Goal: Task Accomplishment & Management: Complete application form

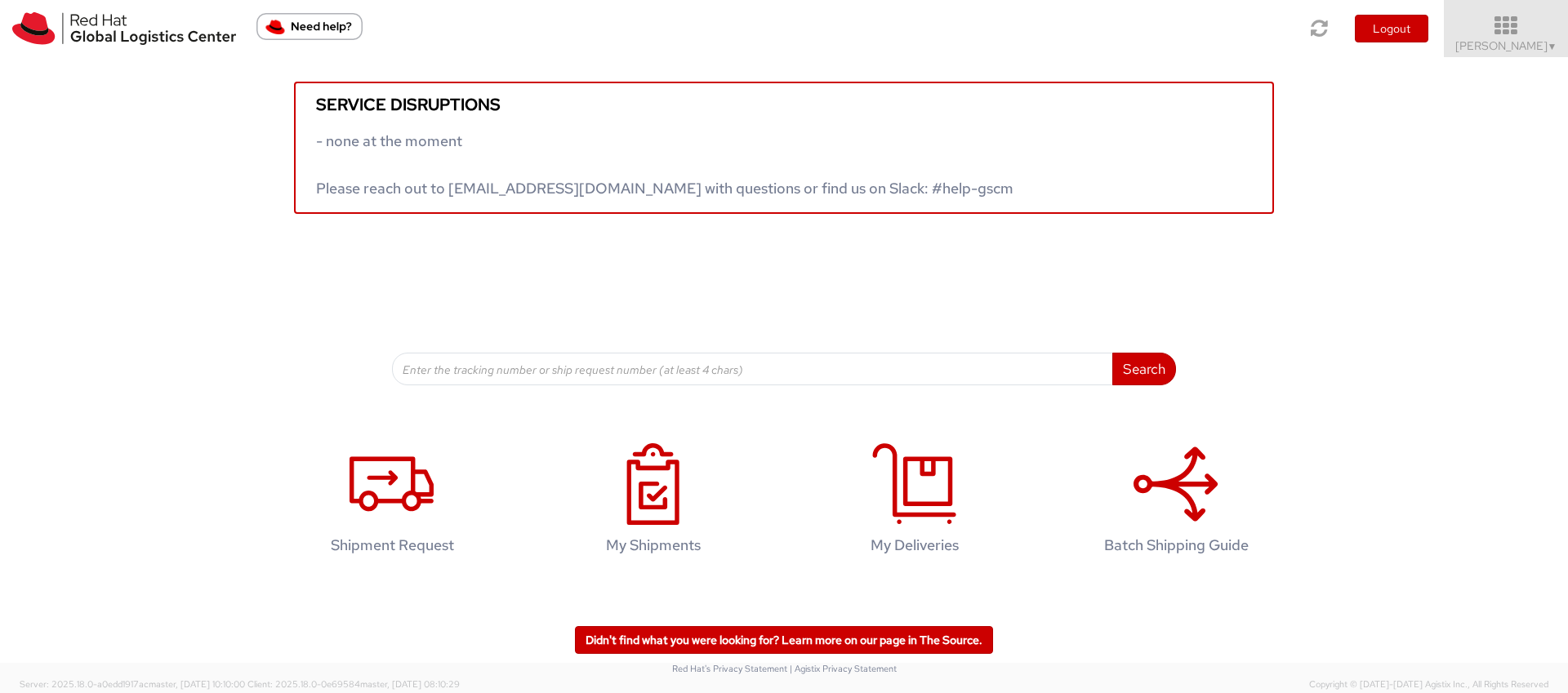
click at [1511, 31] on icon at bounding box center [1506, 25] width 143 height 22
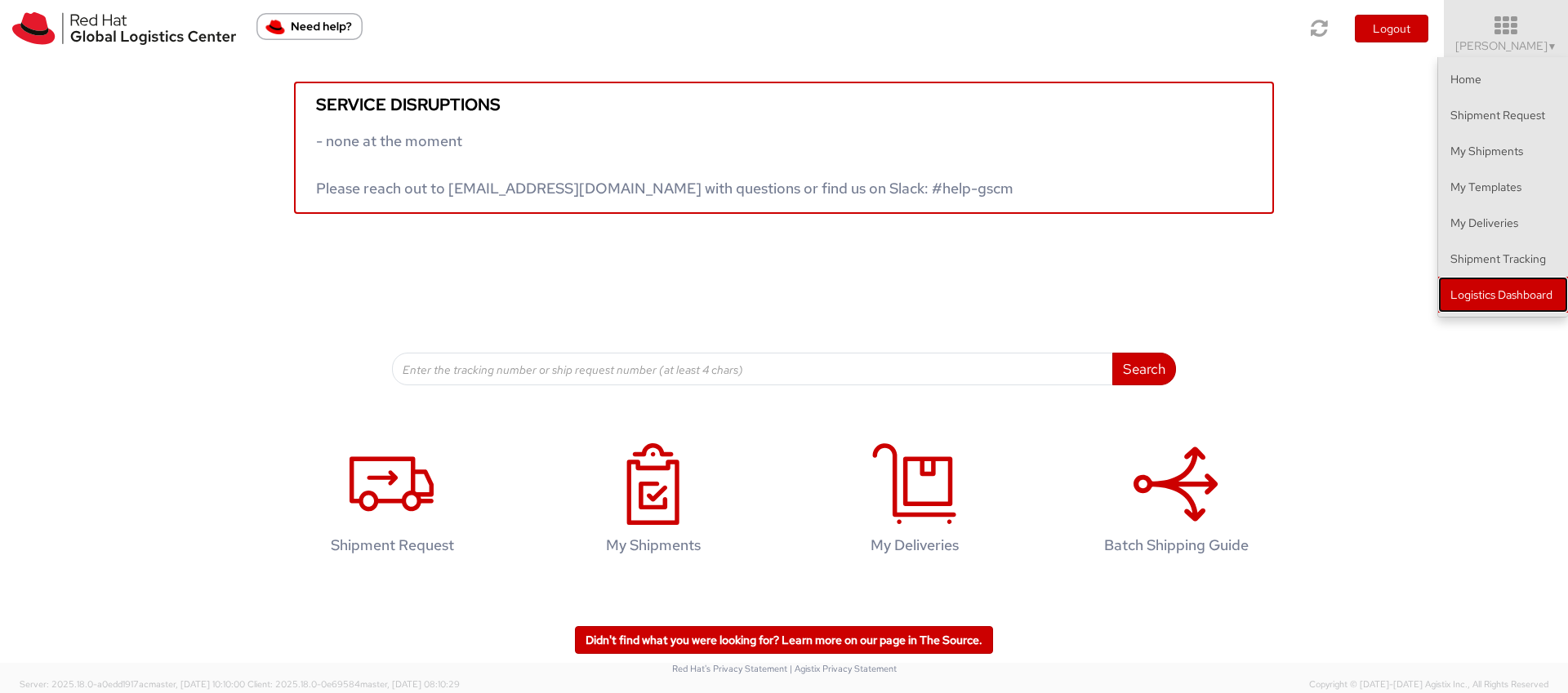
click at [1502, 280] on link "Logistics Dashboard" at bounding box center [1502, 295] width 129 height 36
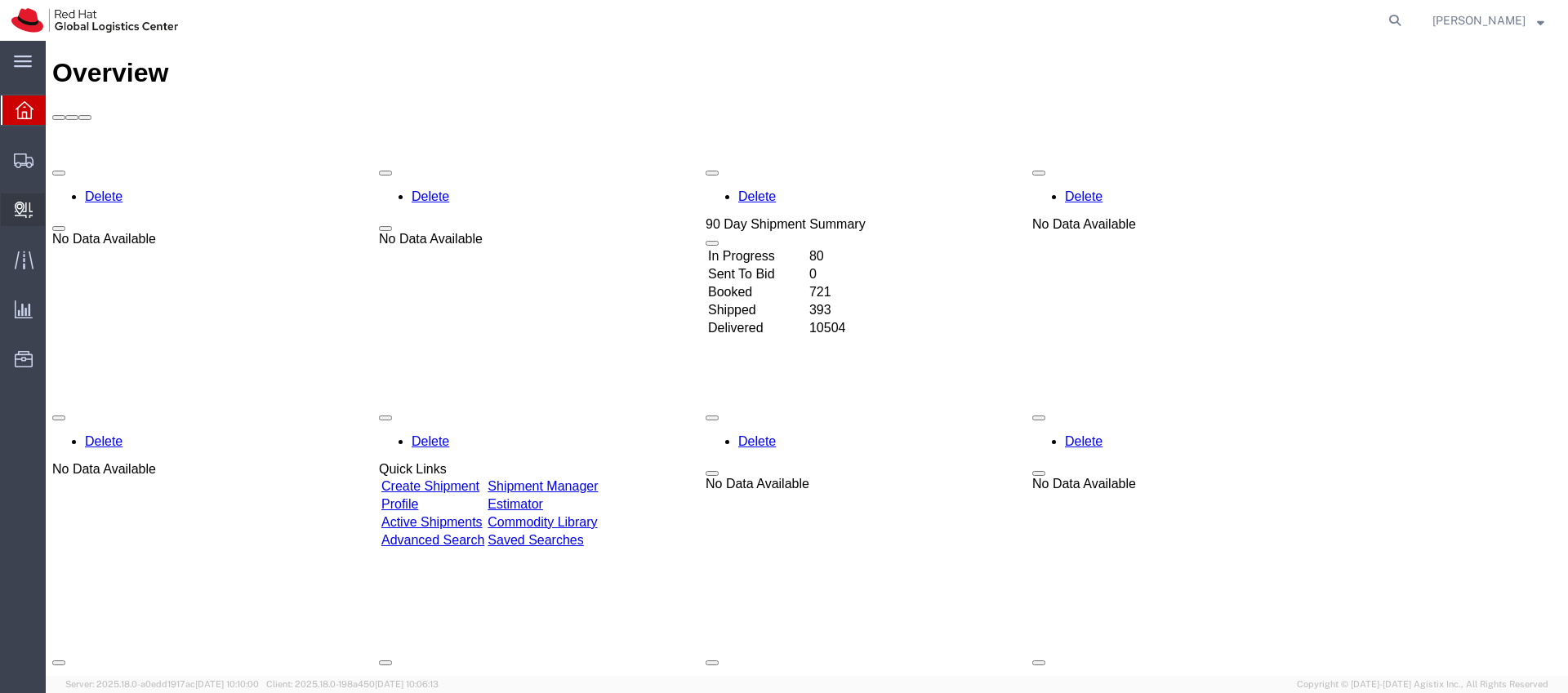
click at [0, 0] on span "Create Delivery" at bounding box center [0, 0] width 0 height 0
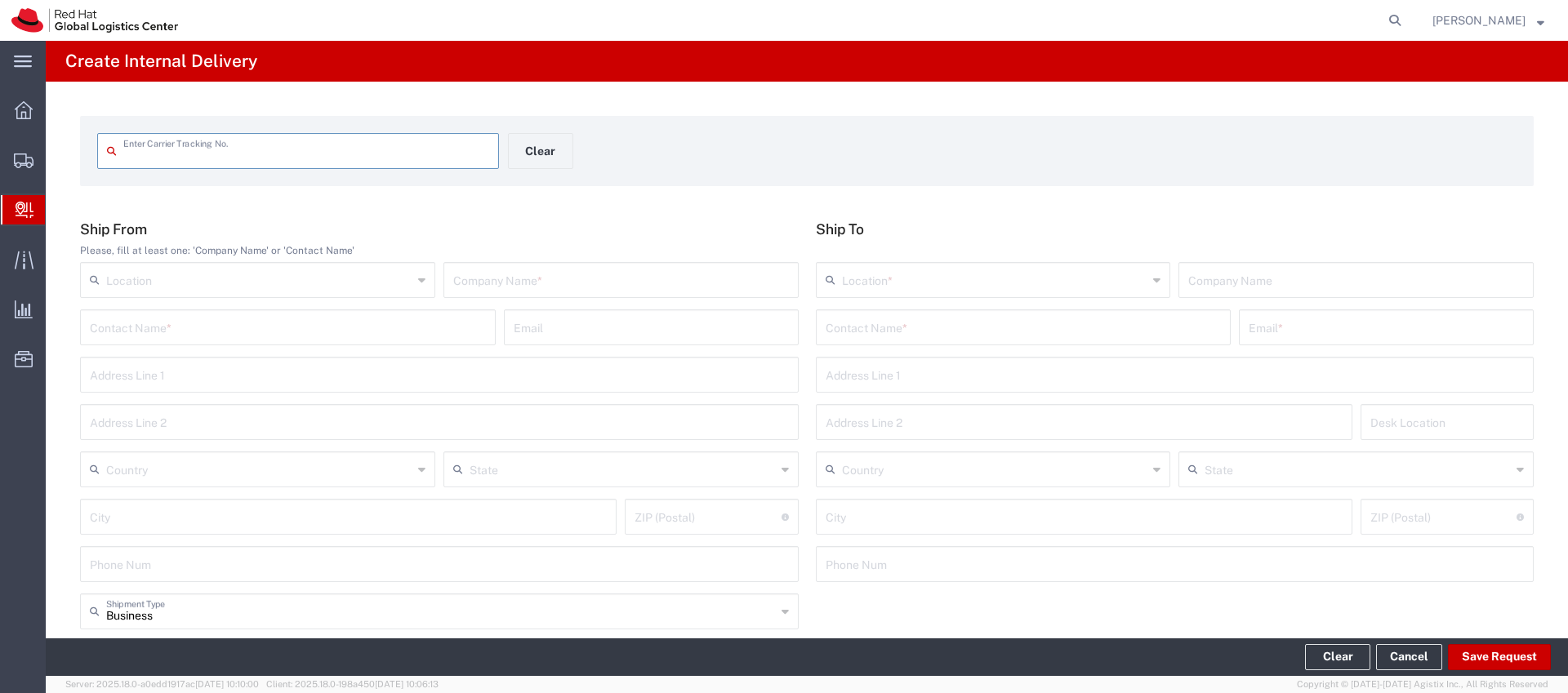
click at [863, 284] on input "text" at bounding box center [995, 279] width 306 height 29
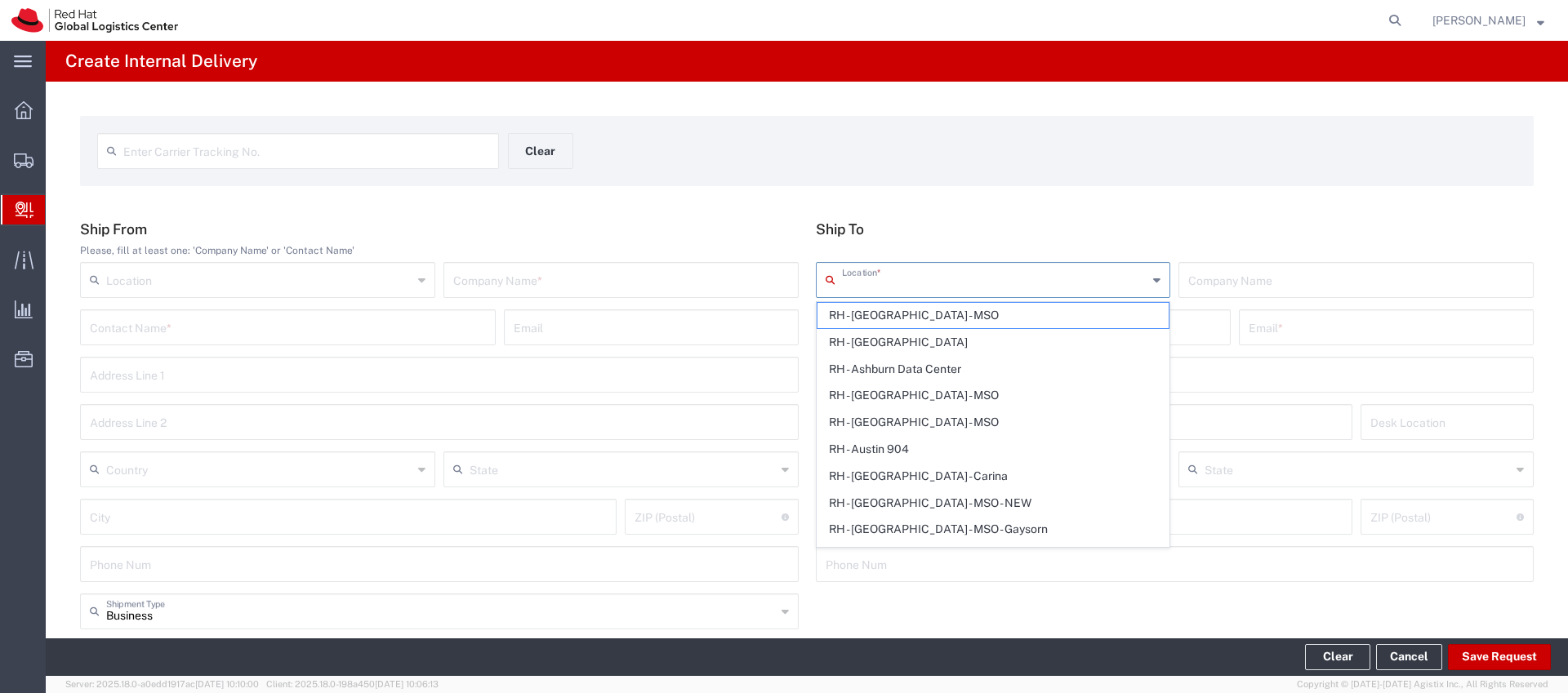
click at [652, 173] on div "Enter Carrier Tracking No. Clear" at bounding box center [508, 156] width 837 height 48
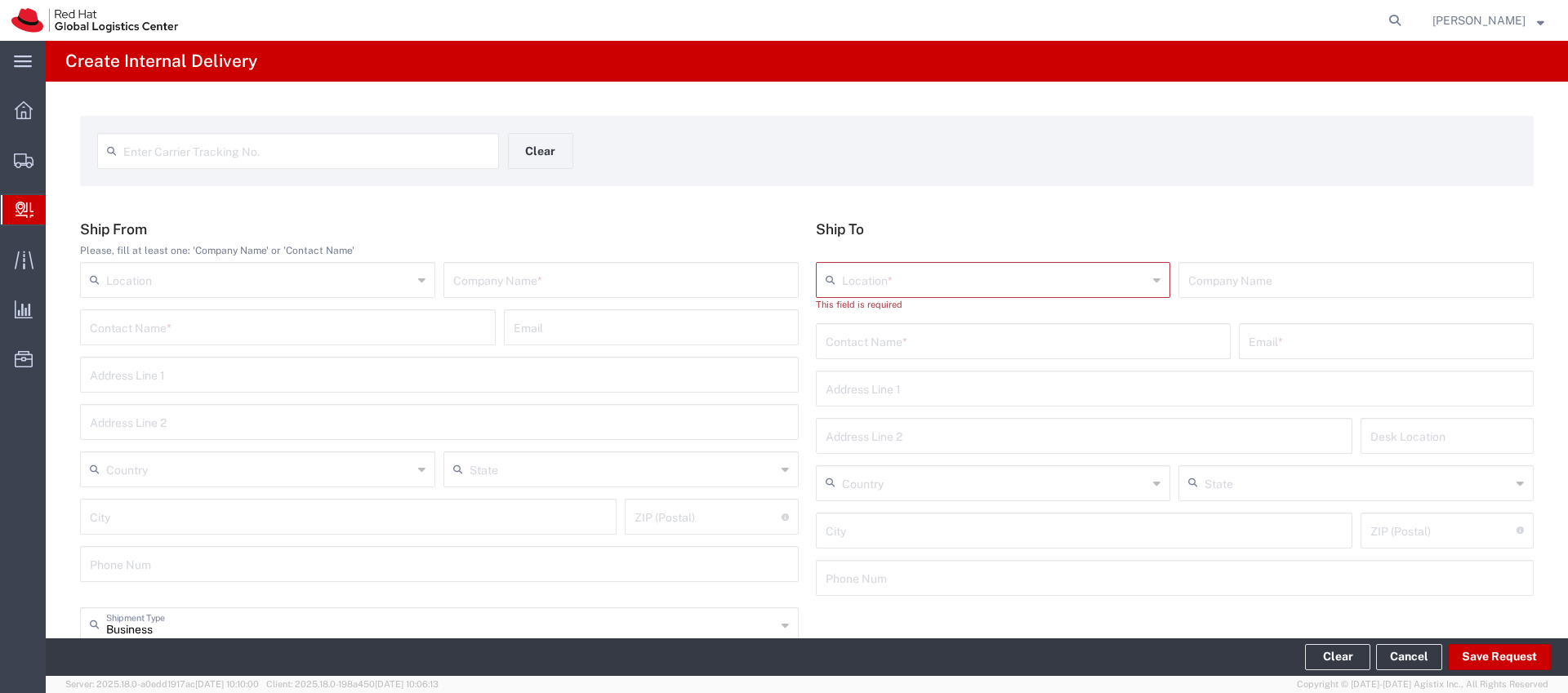
click at [837, 330] on input "text" at bounding box center [1023, 341] width 396 height 29
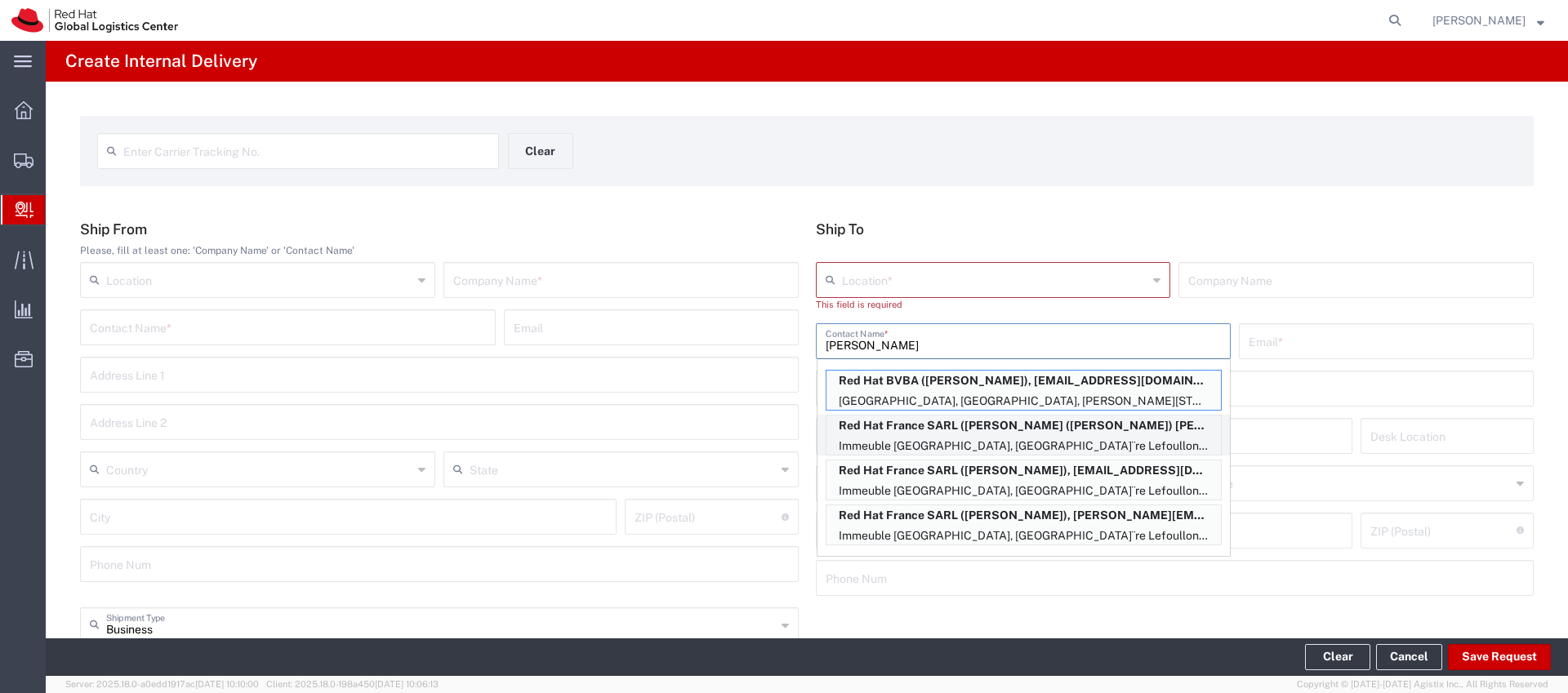
type input "[PERSON_NAME]"
click at [874, 443] on p "Immeuble [GEOGRAPHIC_DATA], [GEOGRAPHIC_DATA]¨re Lefoullon, FLEX, PUTEAUX, 9280…" at bounding box center [1023, 446] width 394 height 21
type input "RH - Puteaux"
type input "Red Hat France SARL"
type input "[PERSON_NAME] ([PERSON_NAME]) [PERSON_NAME] d'Herouville"
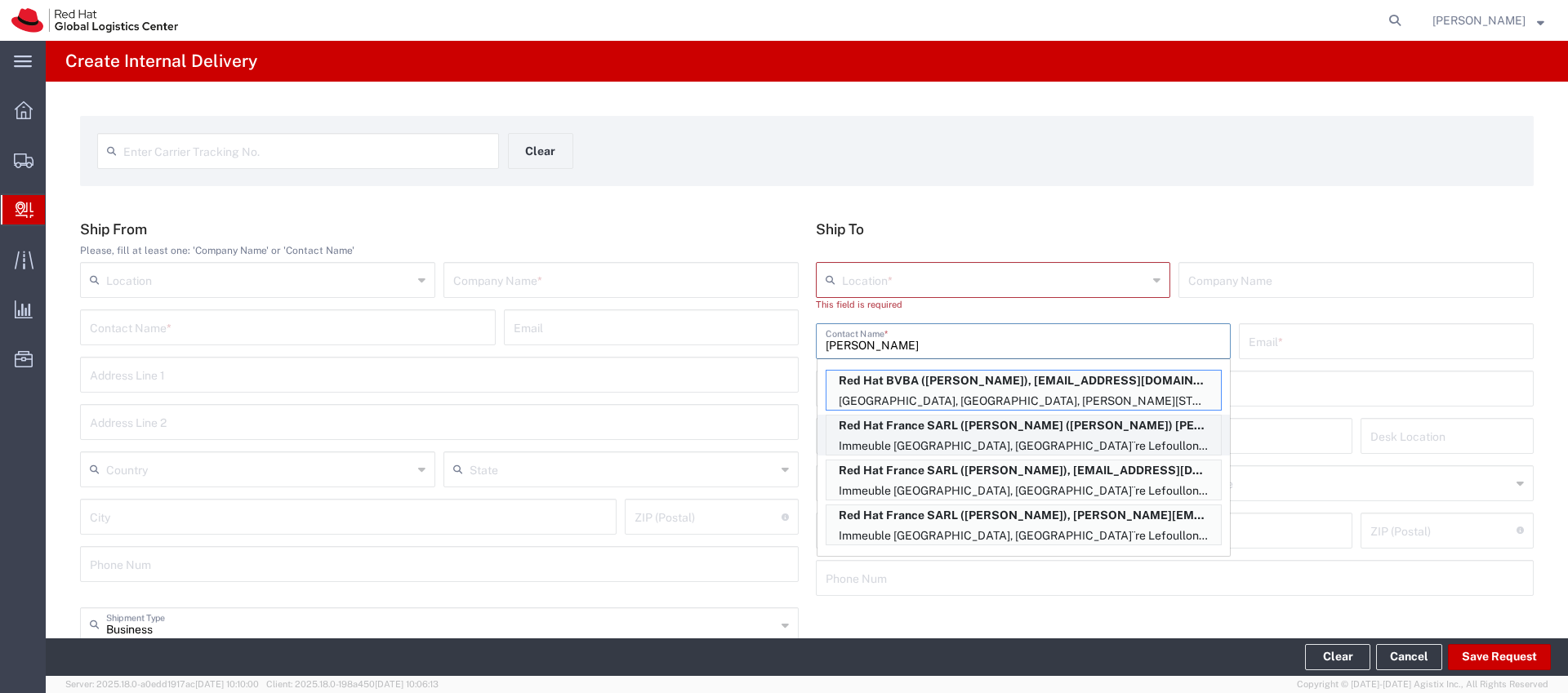
type input "[EMAIL_ADDRESS][DOMAIN_NAME]"
type input "Immeuble Defense Plaza, 8th Floor"
type input "[STREET_ADDRESS]¨re Lefoullon"
type input "FLEX"
type input "[GEOGRAPHIC_DATA]"
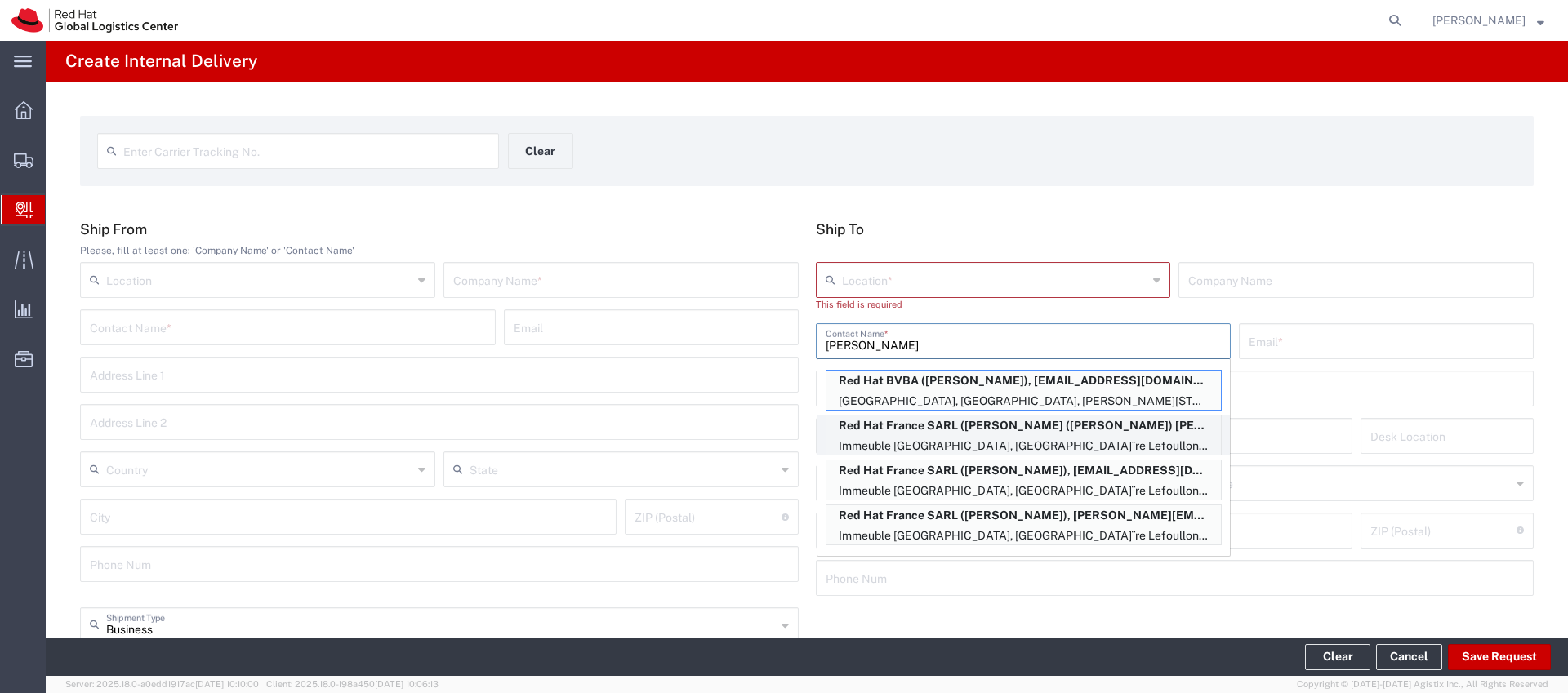
type input "PUTEAUX"
type input "92800"
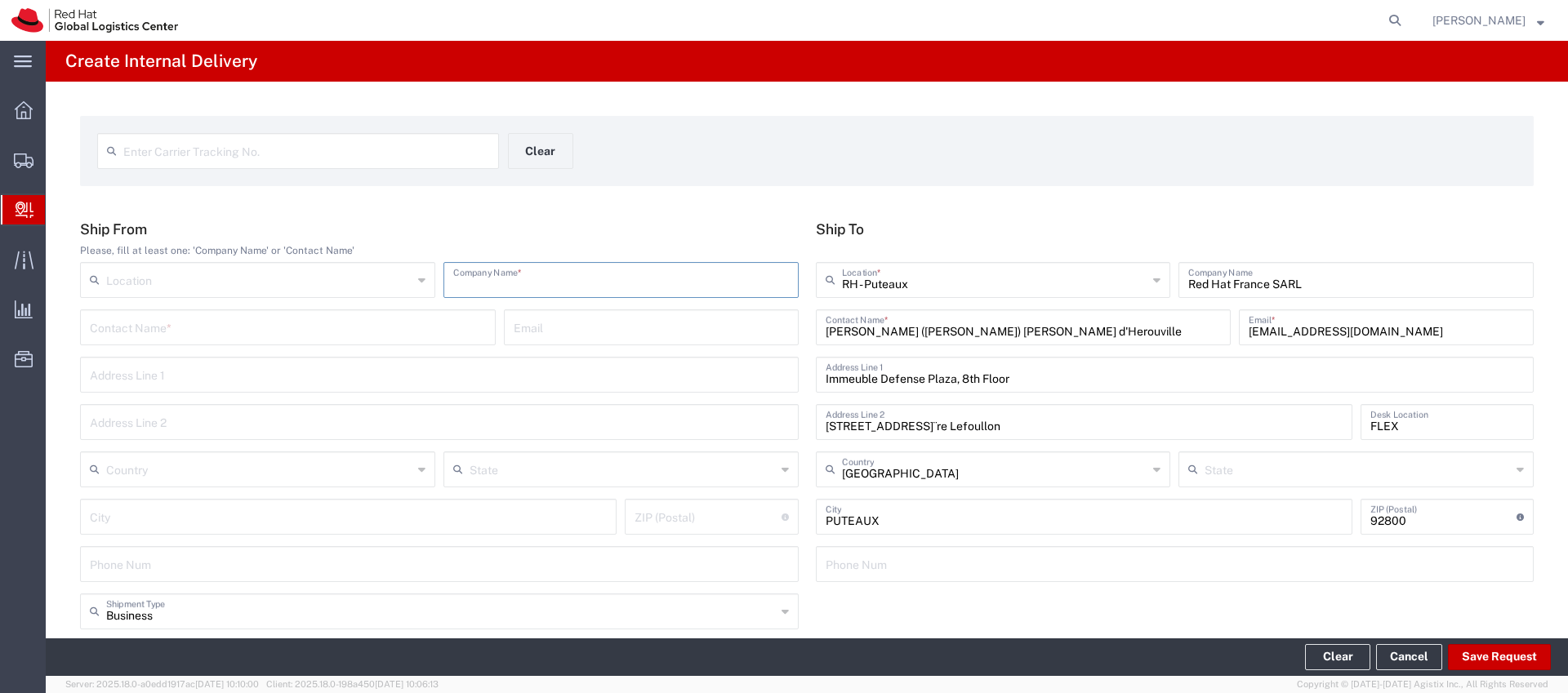
click at [559, 272] on input "text" at bounding box center [620, 279] width 335 height 29
type input "S"
type input "Unknown"
click at [484, 218] on div "Enter Carrier Tracking No. Clear Ship From Please, fill at least one: 'Company …" at bounding box center [807, 599] width 1522 height 1034
click at [482, 240] on div "Ship From Please, fill at least one: 'Company Name' or 'Contact Name' Location …" at bounding box center [439, 406] width 736 height 373
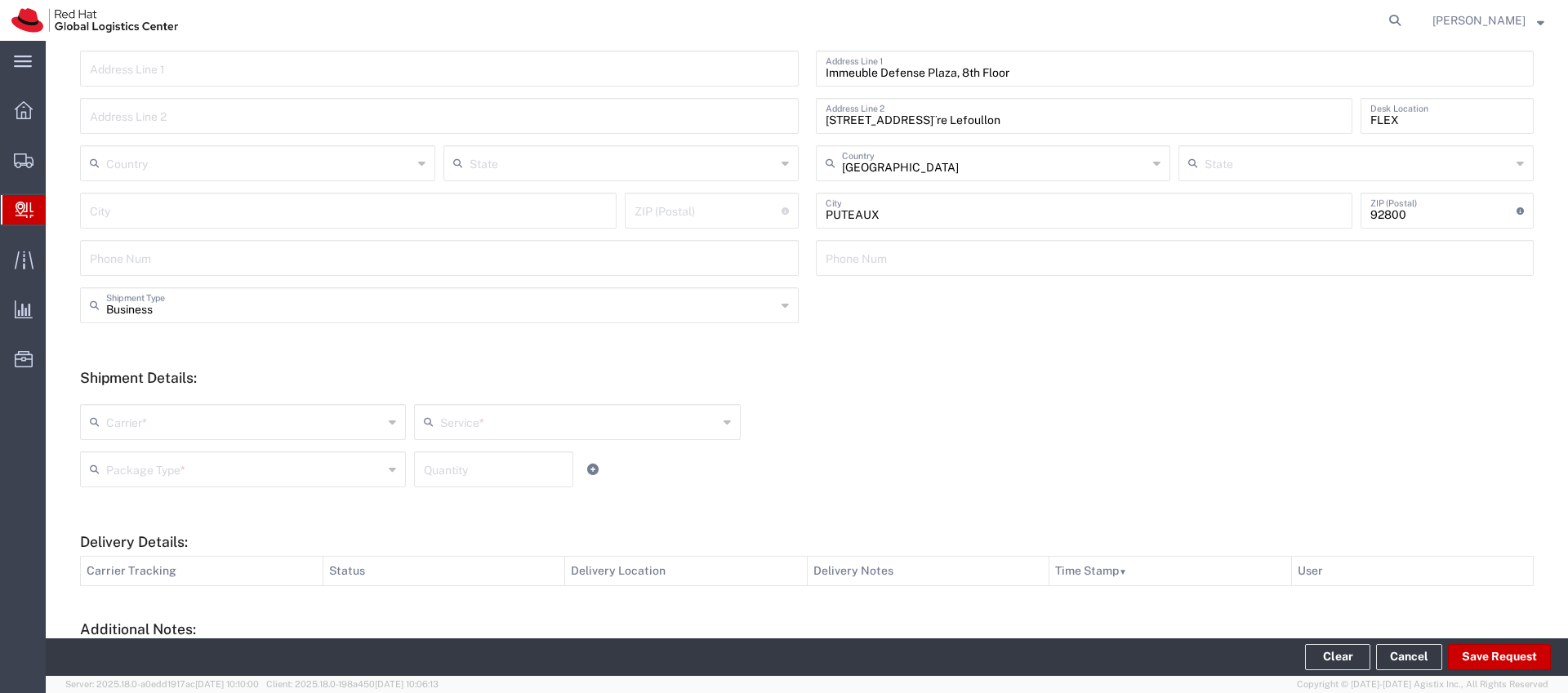
scroll to position [374, 0]
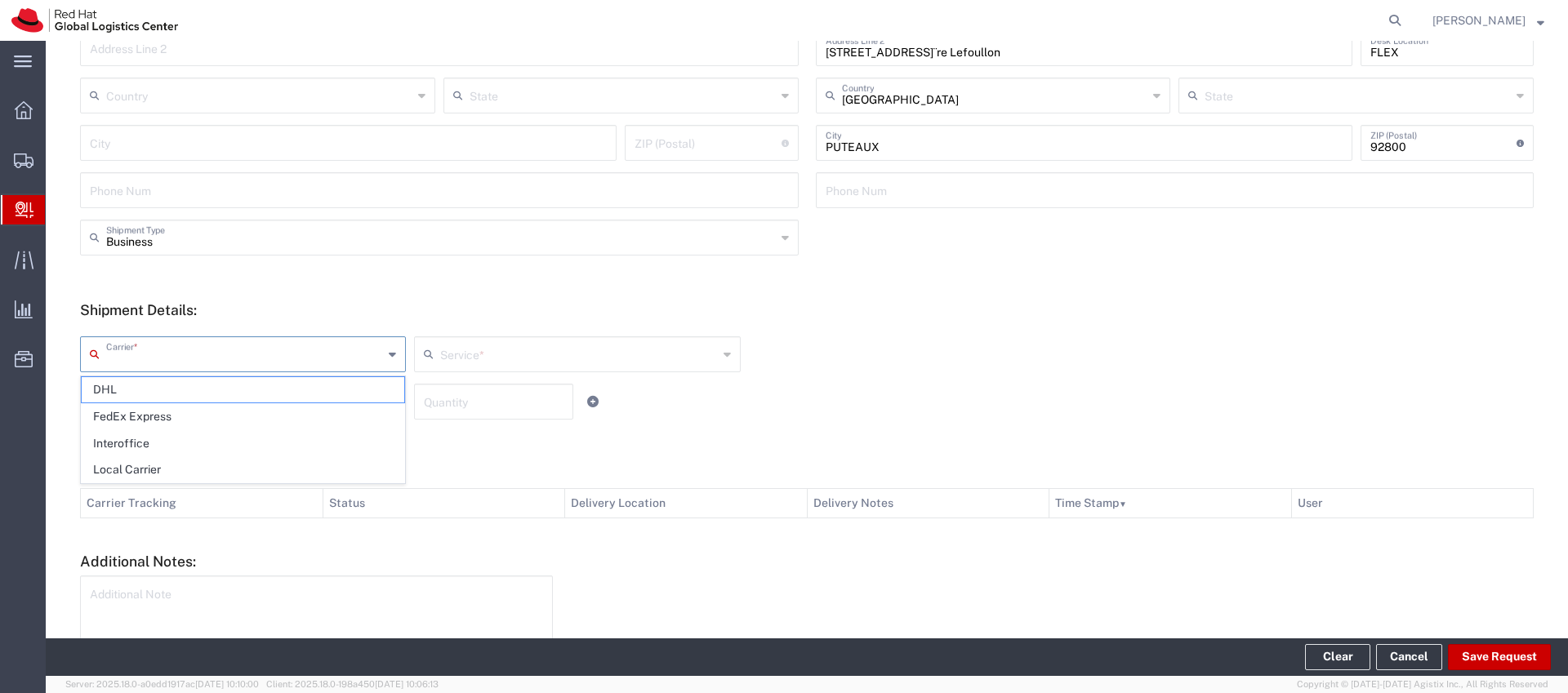
click at [257, 360] on input "text" at bounding box center [244, 353] width 277 height 29
click at [176, 471] on span "Local Carrier" at bounding box center [243, 470] width 323 height 25
type input "Local Carrier"
type input "Local_Ground"
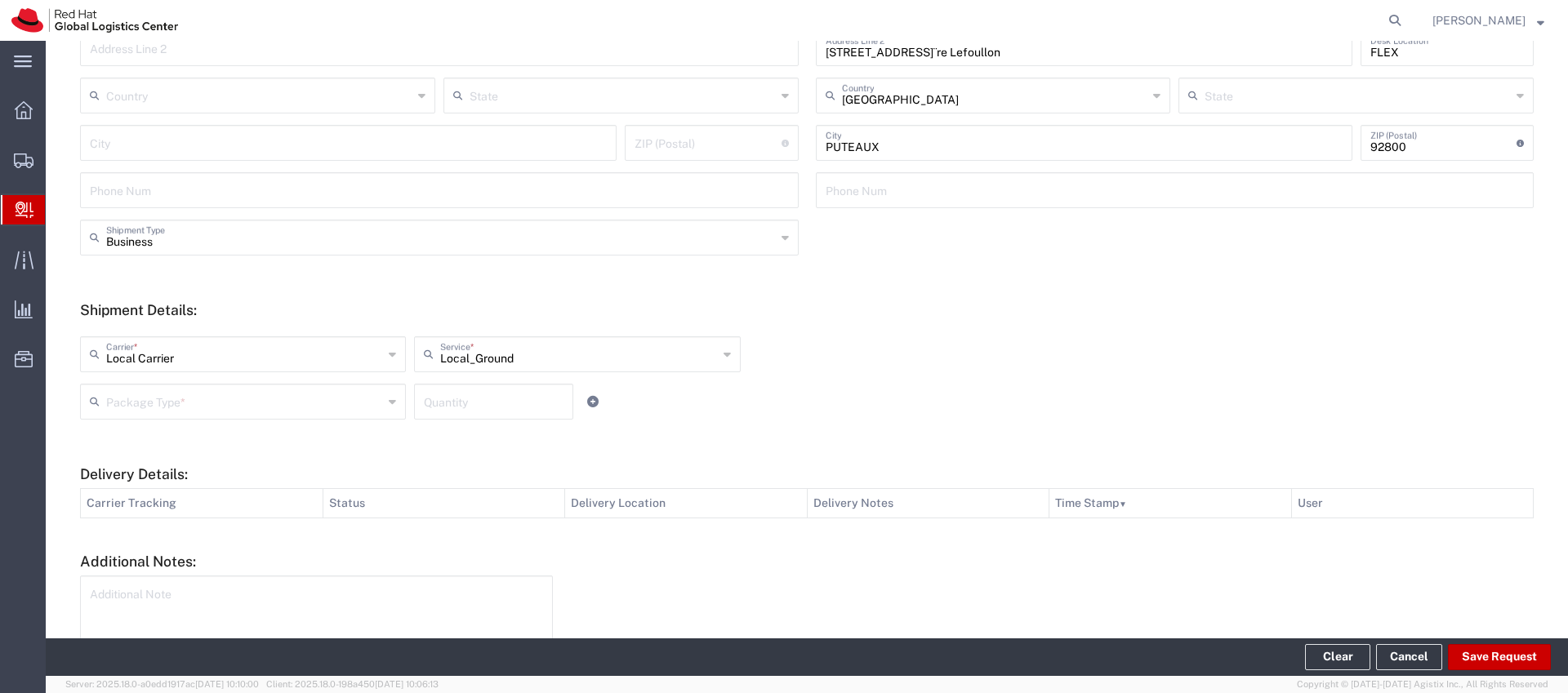
click at [227, 413] on input "text" at bounding box center [244, 401] width 277 height 29
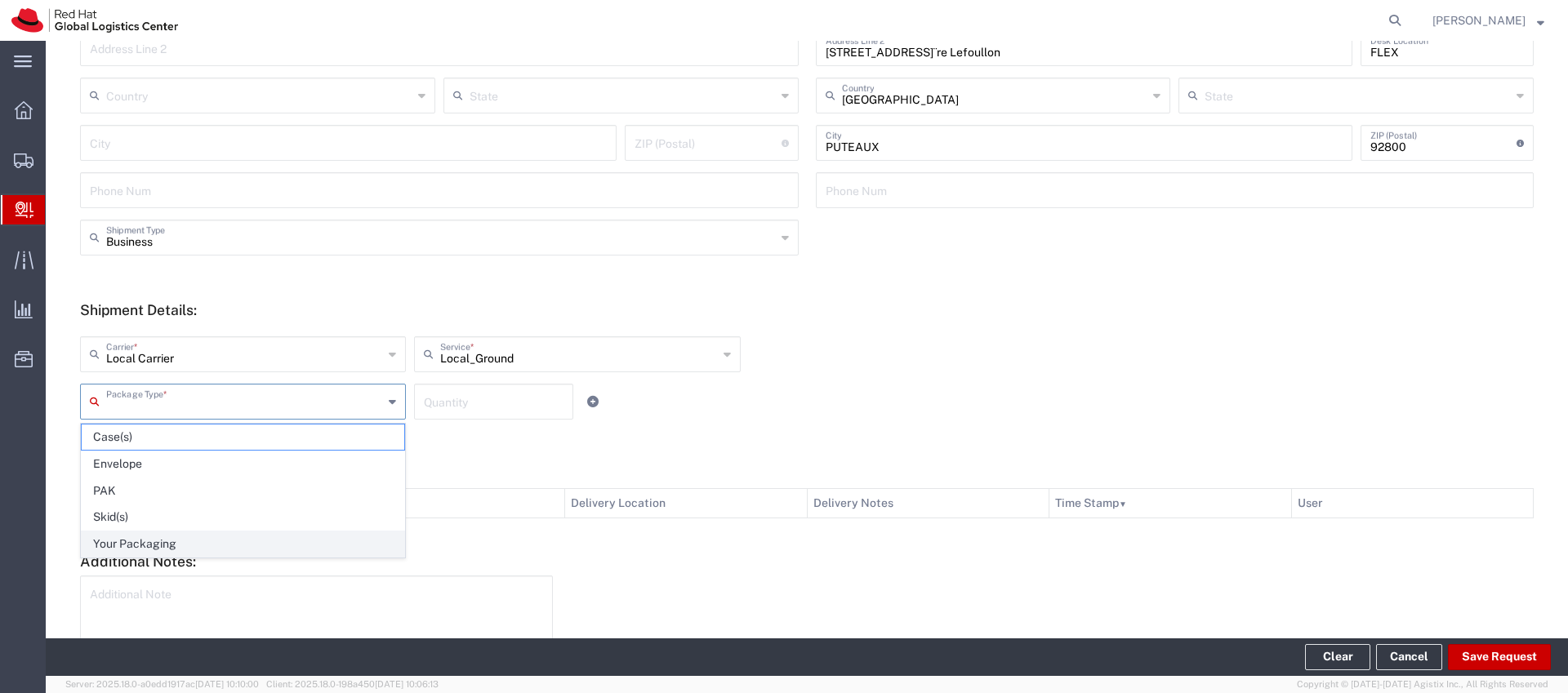
click at [142, 537] on span "Your Packaging" at bounding box center [243, 545] width 323 height 25
type input "Your Packaging"
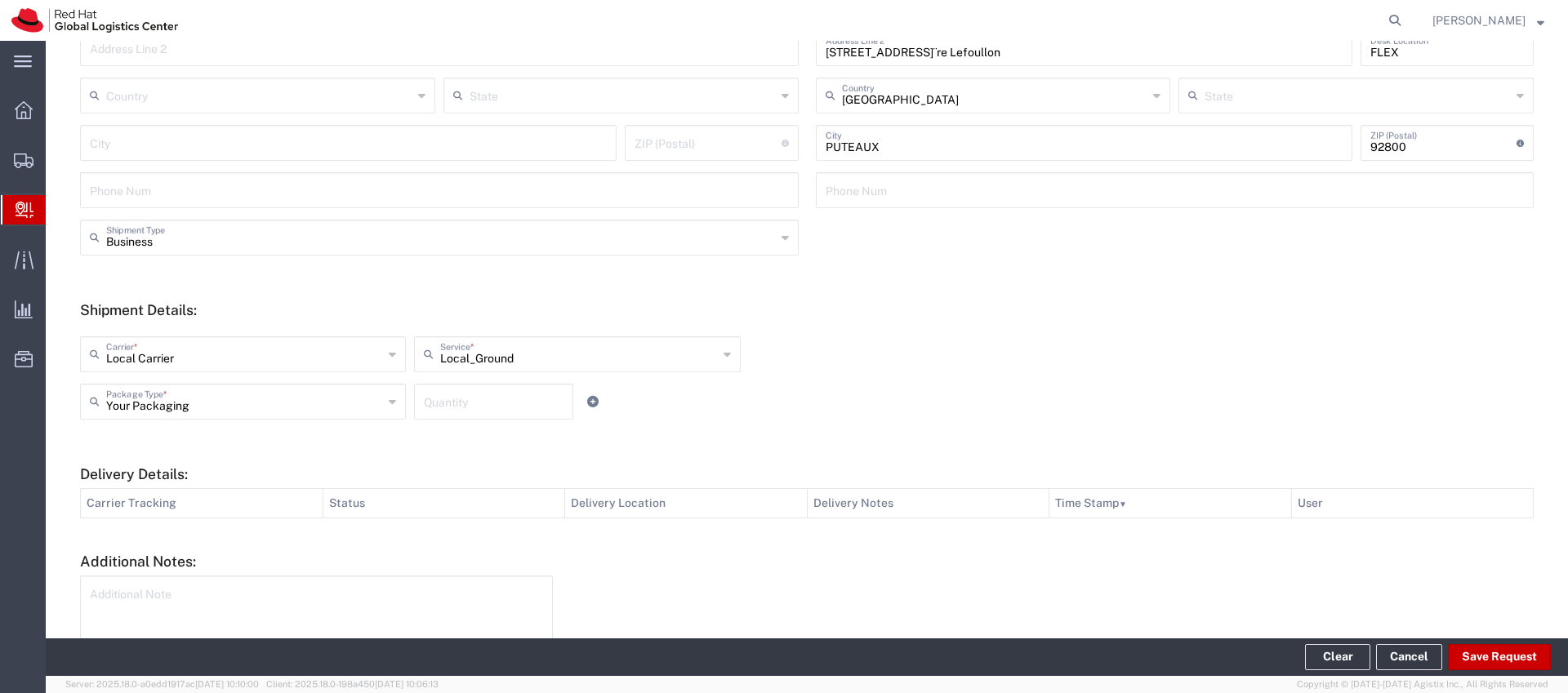
click at [490, 415] on div "Quantity" at bounding box center [493, 402] width 159 height 36
click at [474, 407] on input "number" at bounding box center [493, 401] width 139 height 29
type input "3"
click at [1471, 648] on button "Save Request" at bounding box center [1499, 657] width 102 height 26
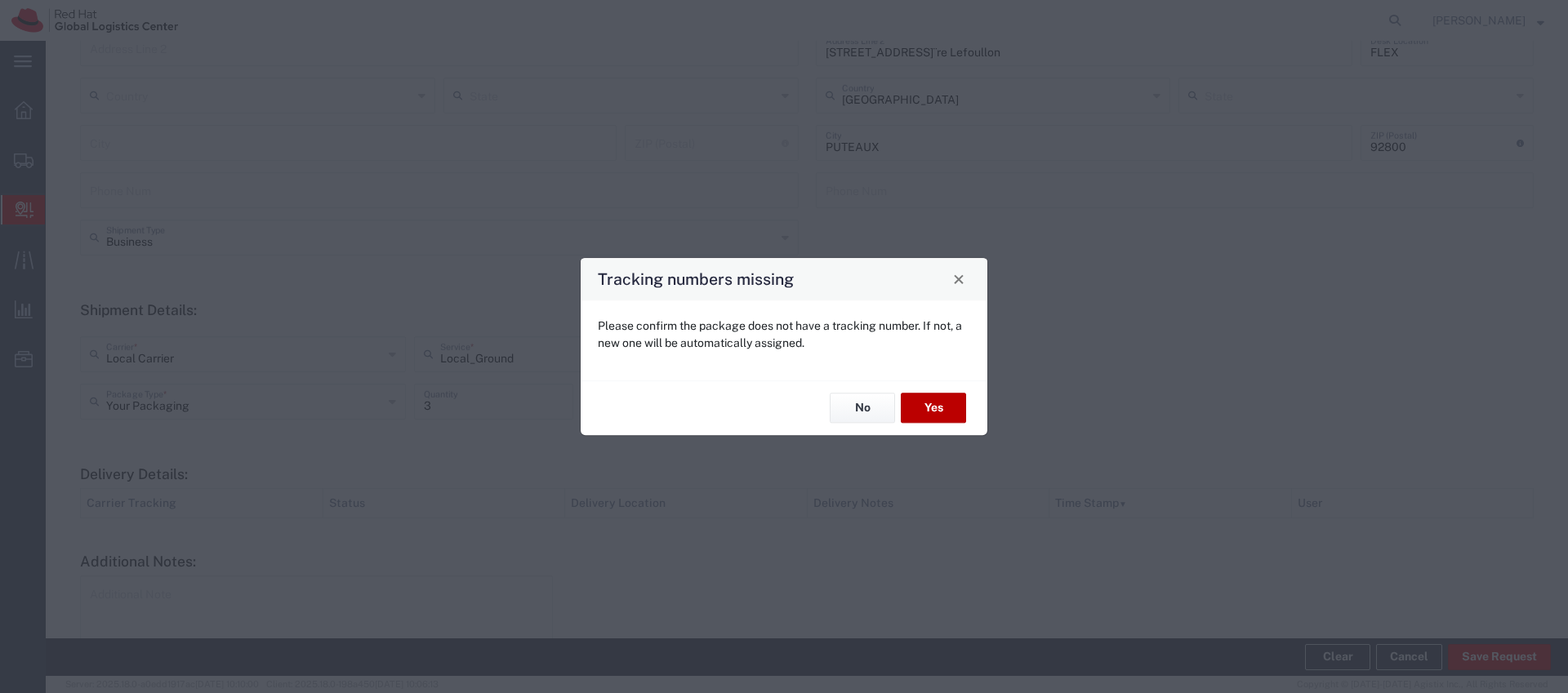
click at [933, 406] on button "Yes" at bounding box center [933, 409] width 66 height 31
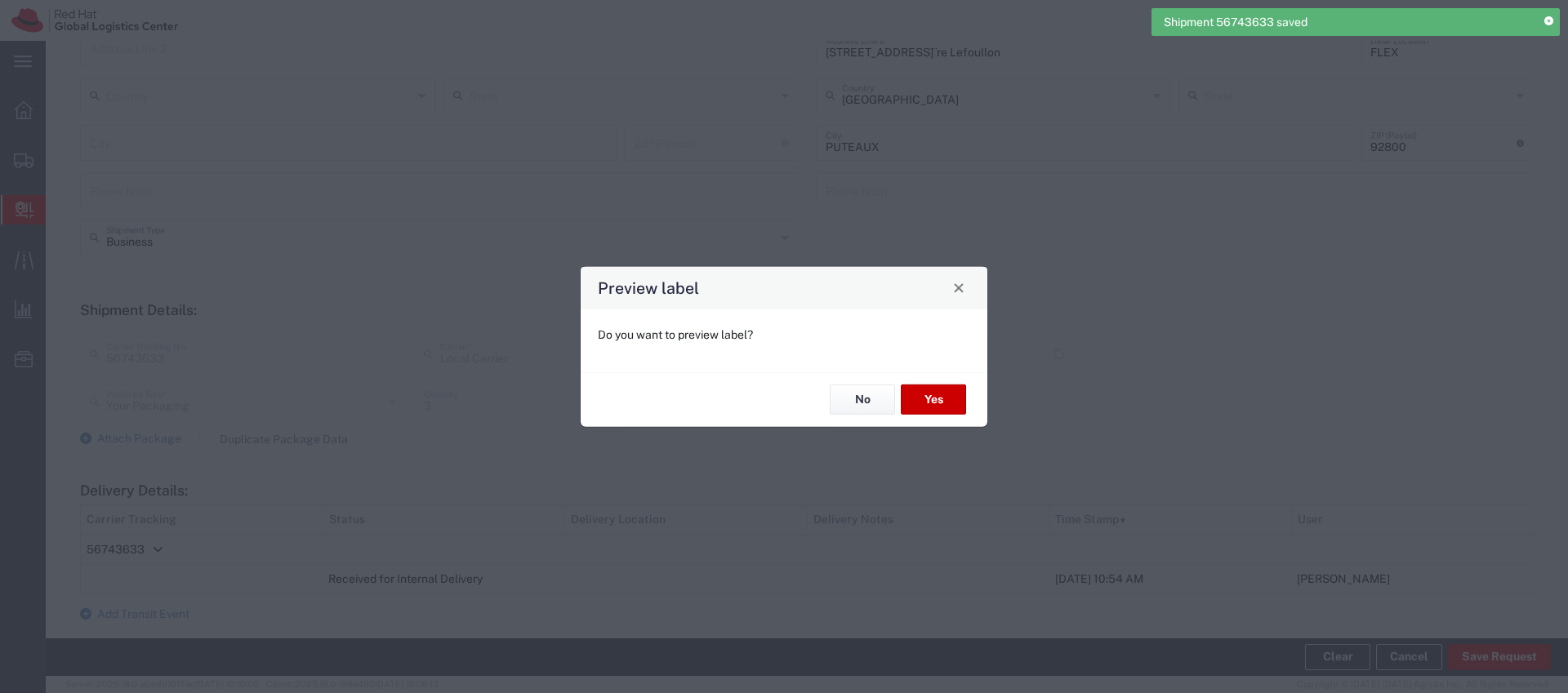
type input "Local_Ground"
click at [880, 398] on button "No" at bounding box center [862, 400] width 66 height 31
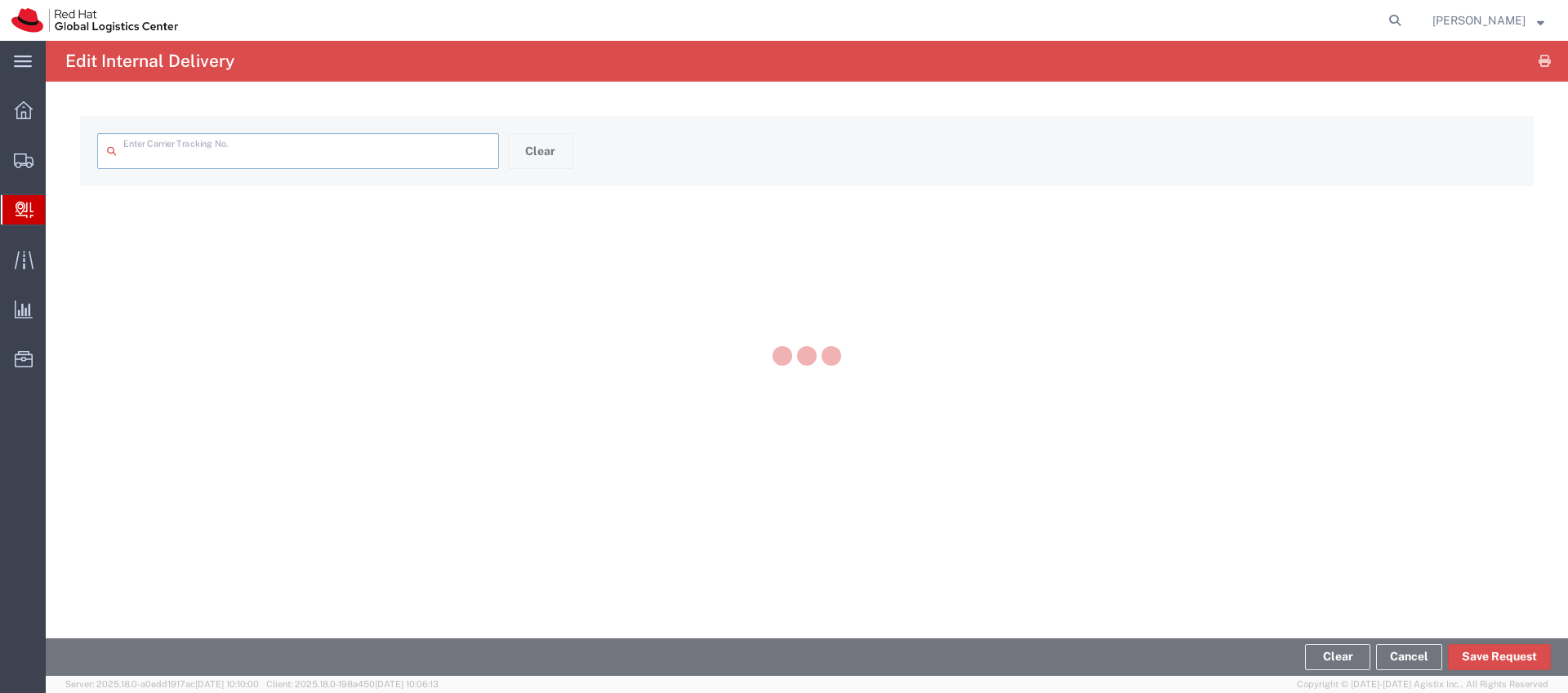
type input "56743633"
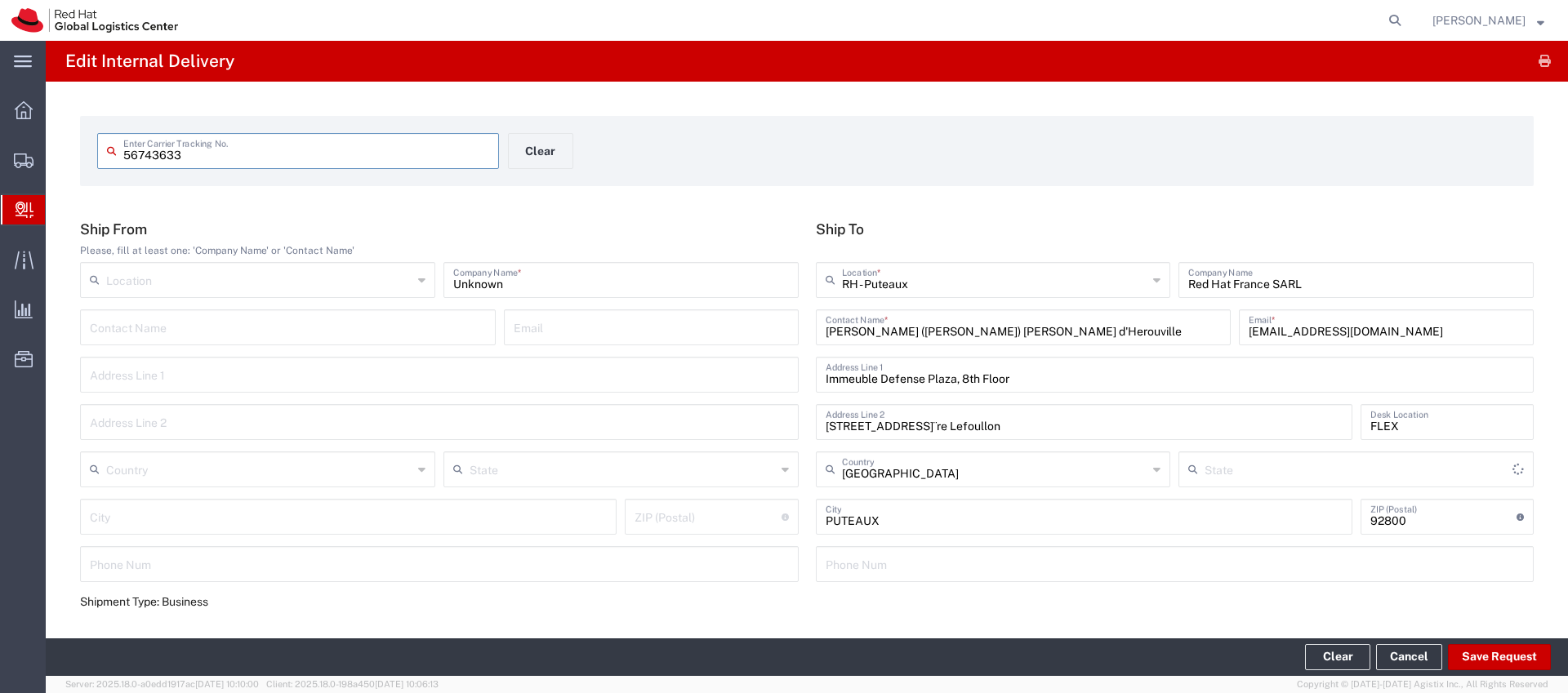
type input "Your Packaging"
type input "Local_Ground"
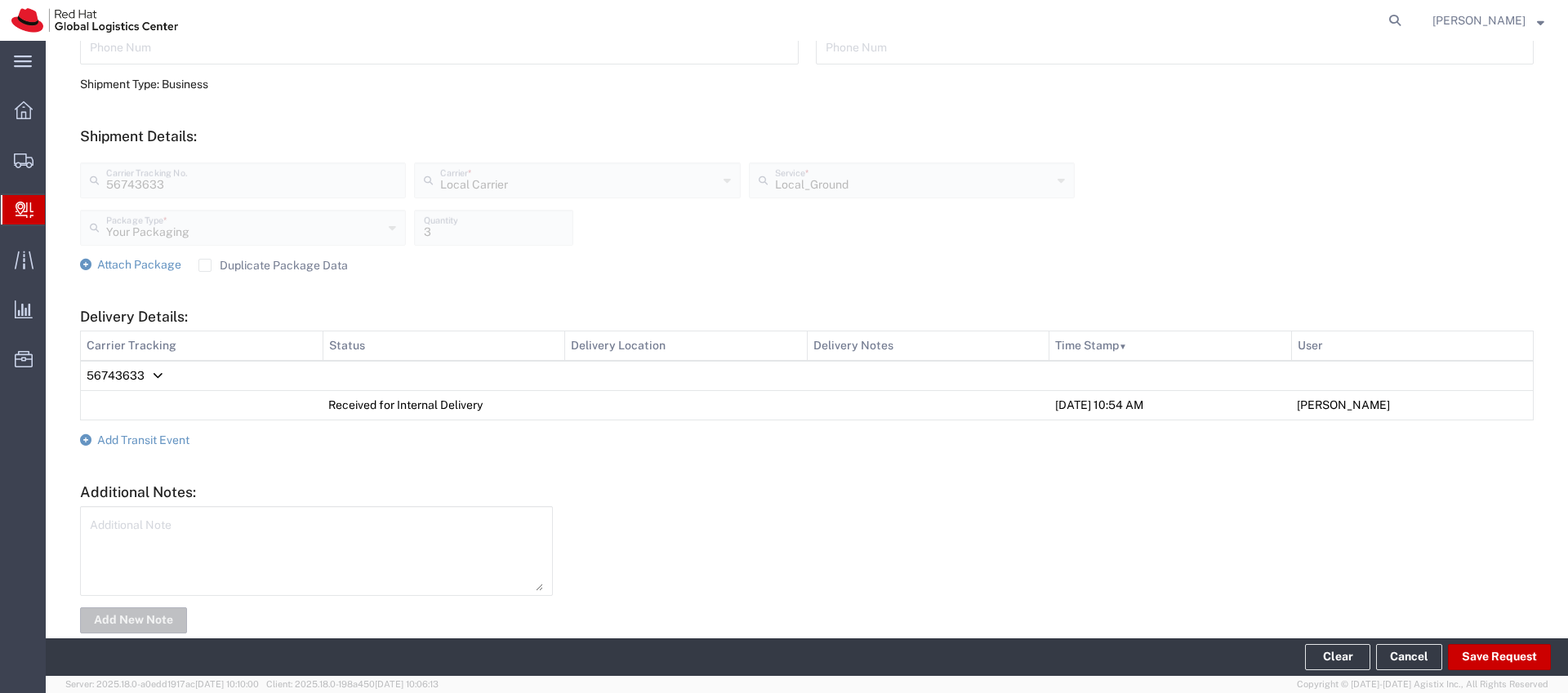
scroll to position [550, 0]
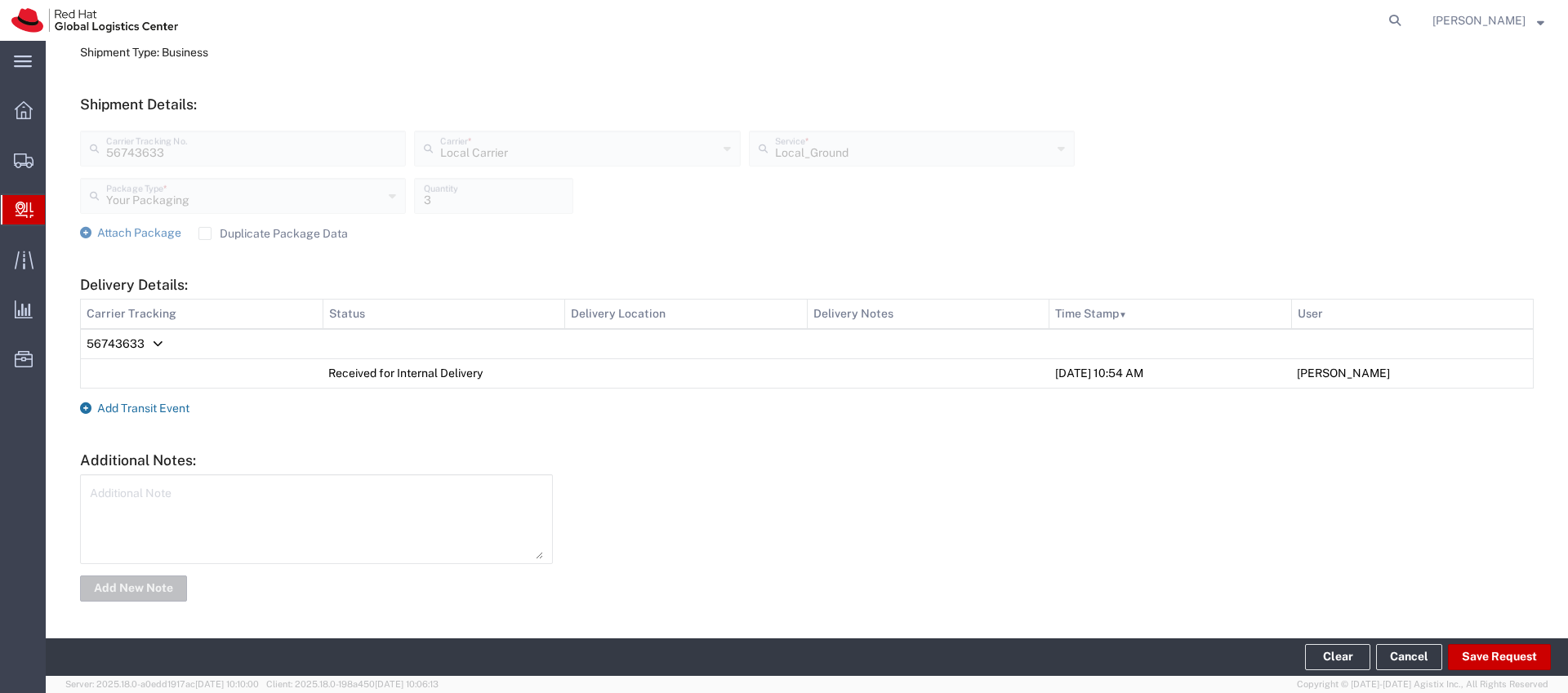
click at [128, 402] on span "Add Transit Event" at bounding box center [143, 408] width 93 height 13
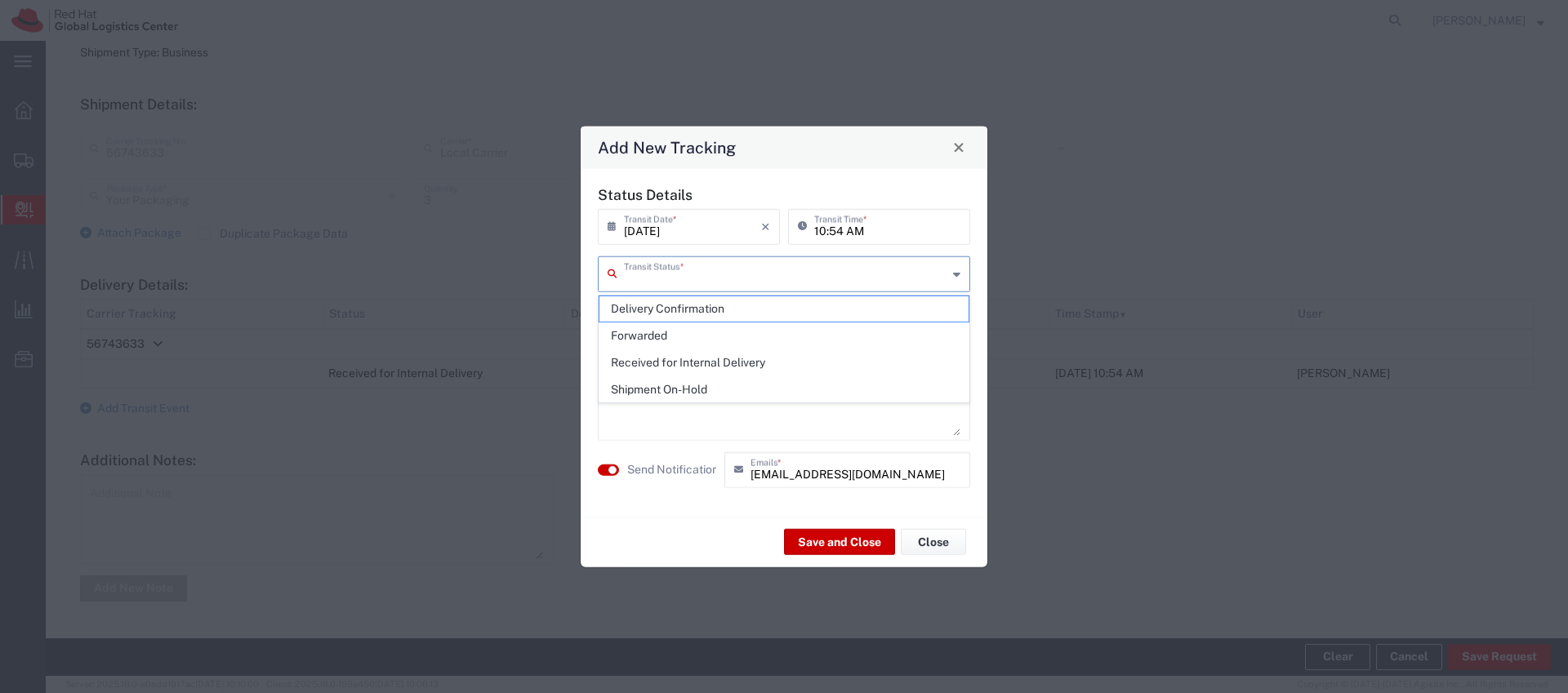
click at [678, 280] on input "text" at bounding box center [785, 272] width 323 height 29
click at [682, 308] on span "Delivery Confirmation" at bounding box center [784, 309] width 369 height 25
type input "Delivery Confirmation"
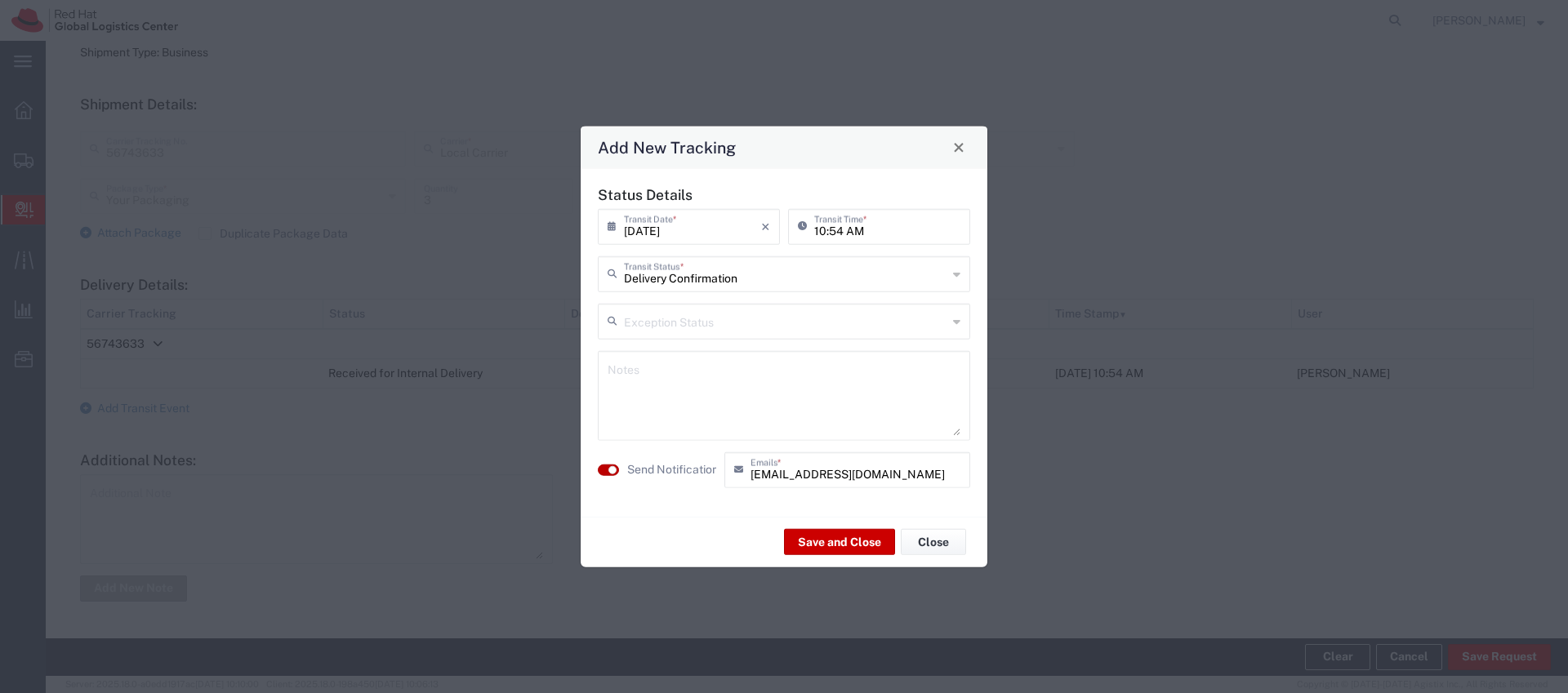
click at [604, 467] on button "button" at bounding box center [608, 469] width 22 height 12
click at [823, 541] on button "Save and Close" at bounding box center [839, 542] width 111 height 26
